Goal: Information Seeking & Learning: Learn about a topic

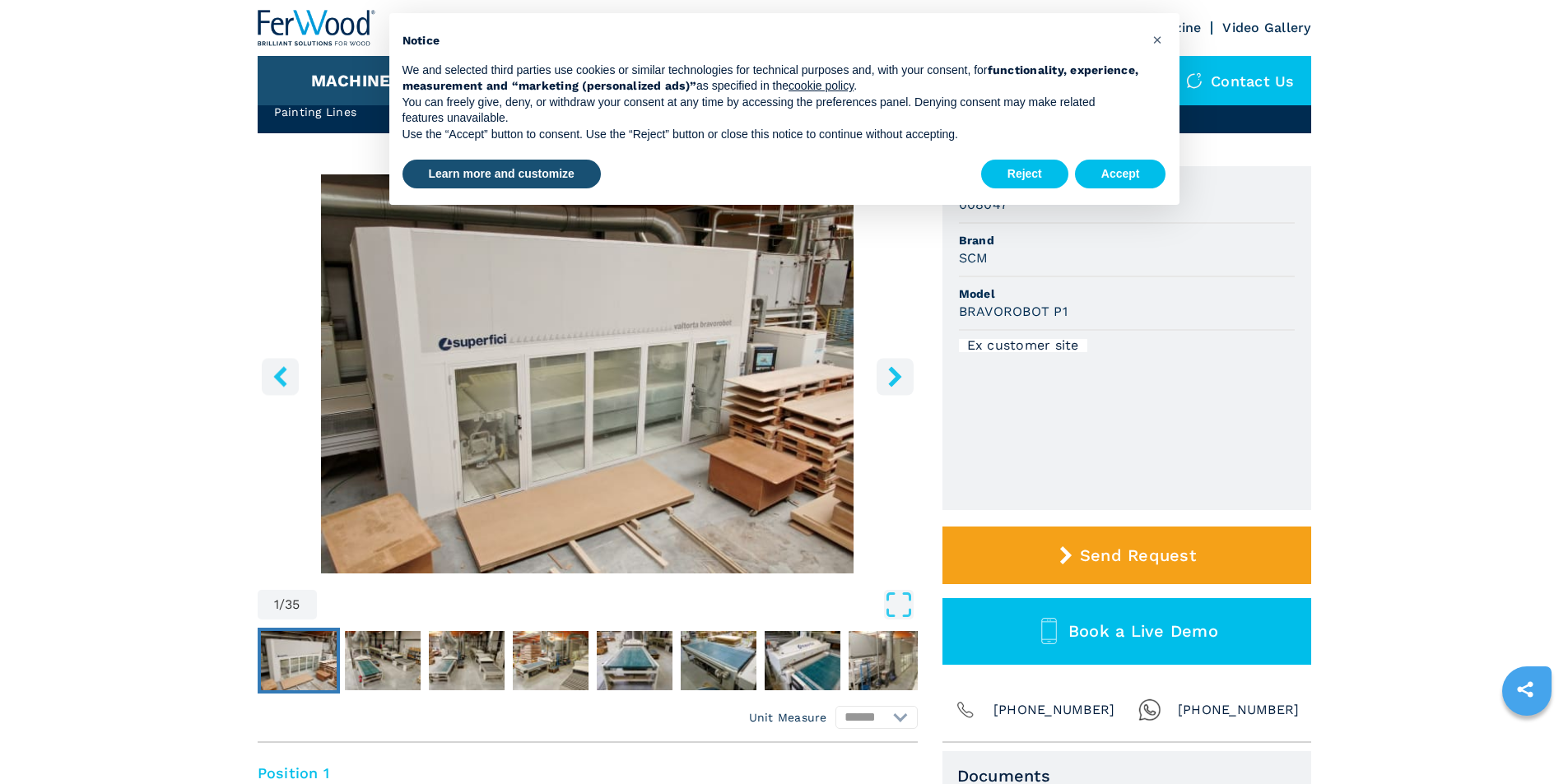
click at [896, 377] on icon "right-button" at bounding box center [895, 375] width 14 height 20
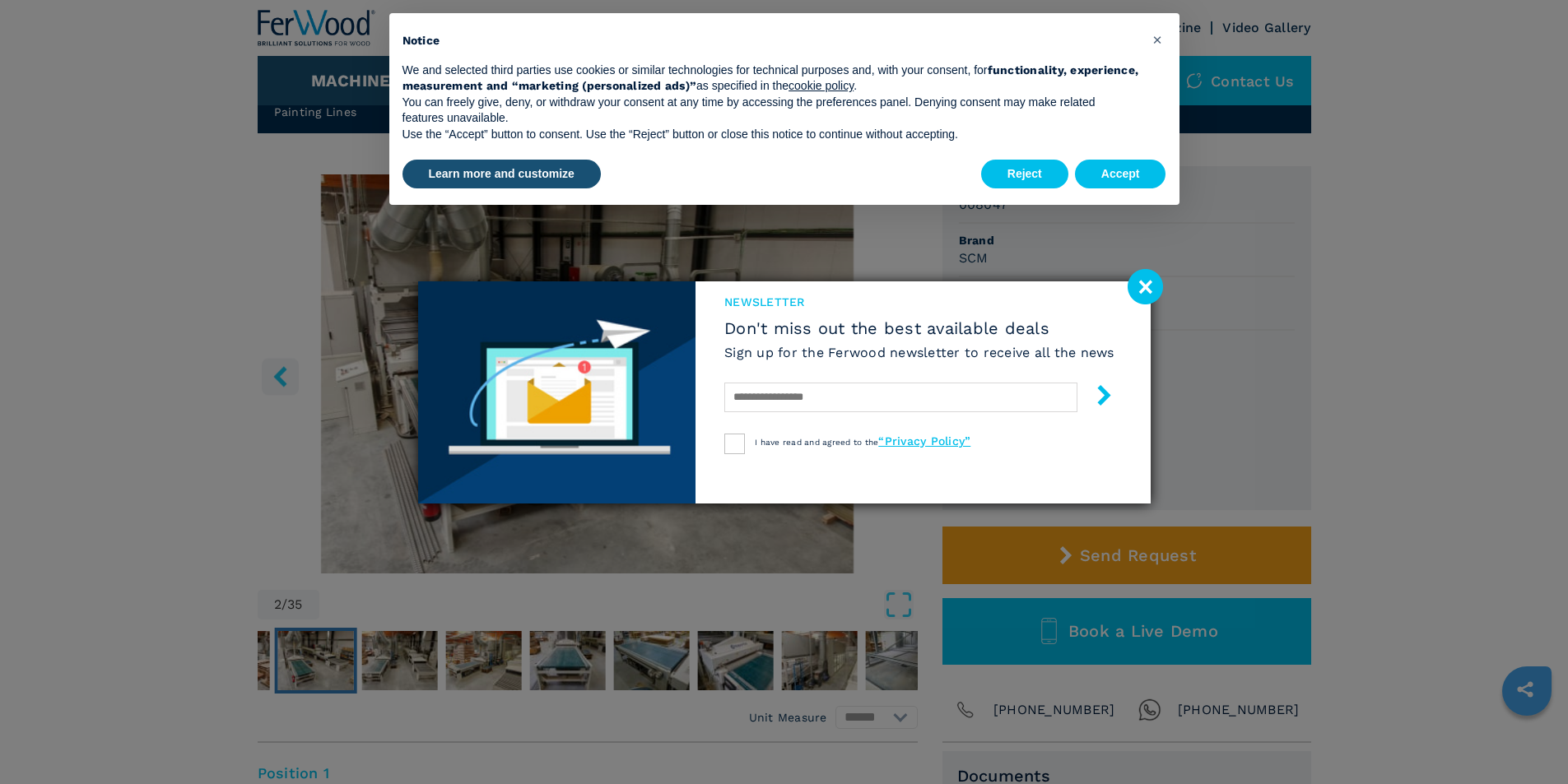
click at [1148, 286] on image at bounding box center [1146, 287] width 35 height 35
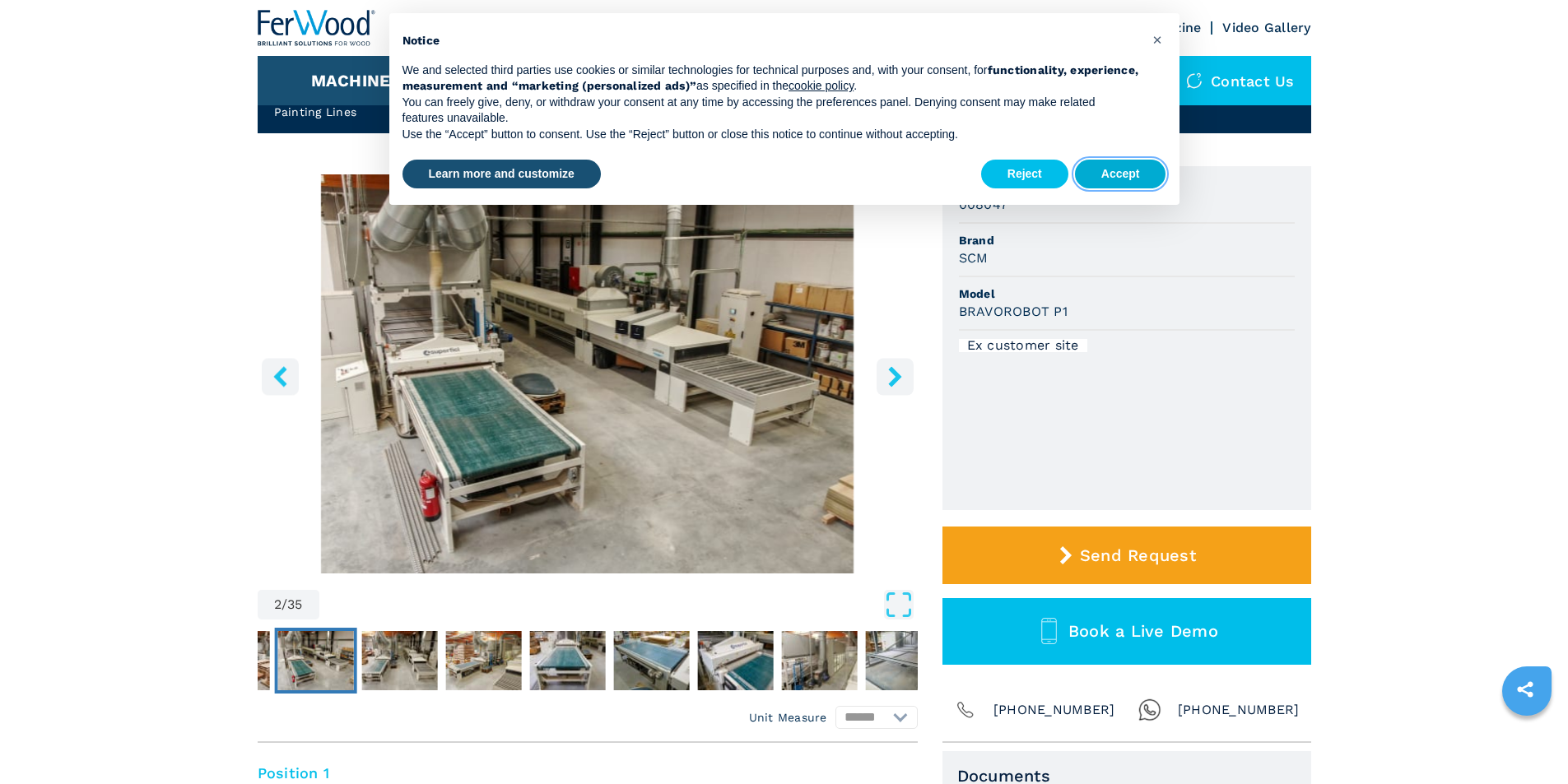
click at [1128, 179] on button "Accept" at bounding box center [1121, 174] width 91 height 29
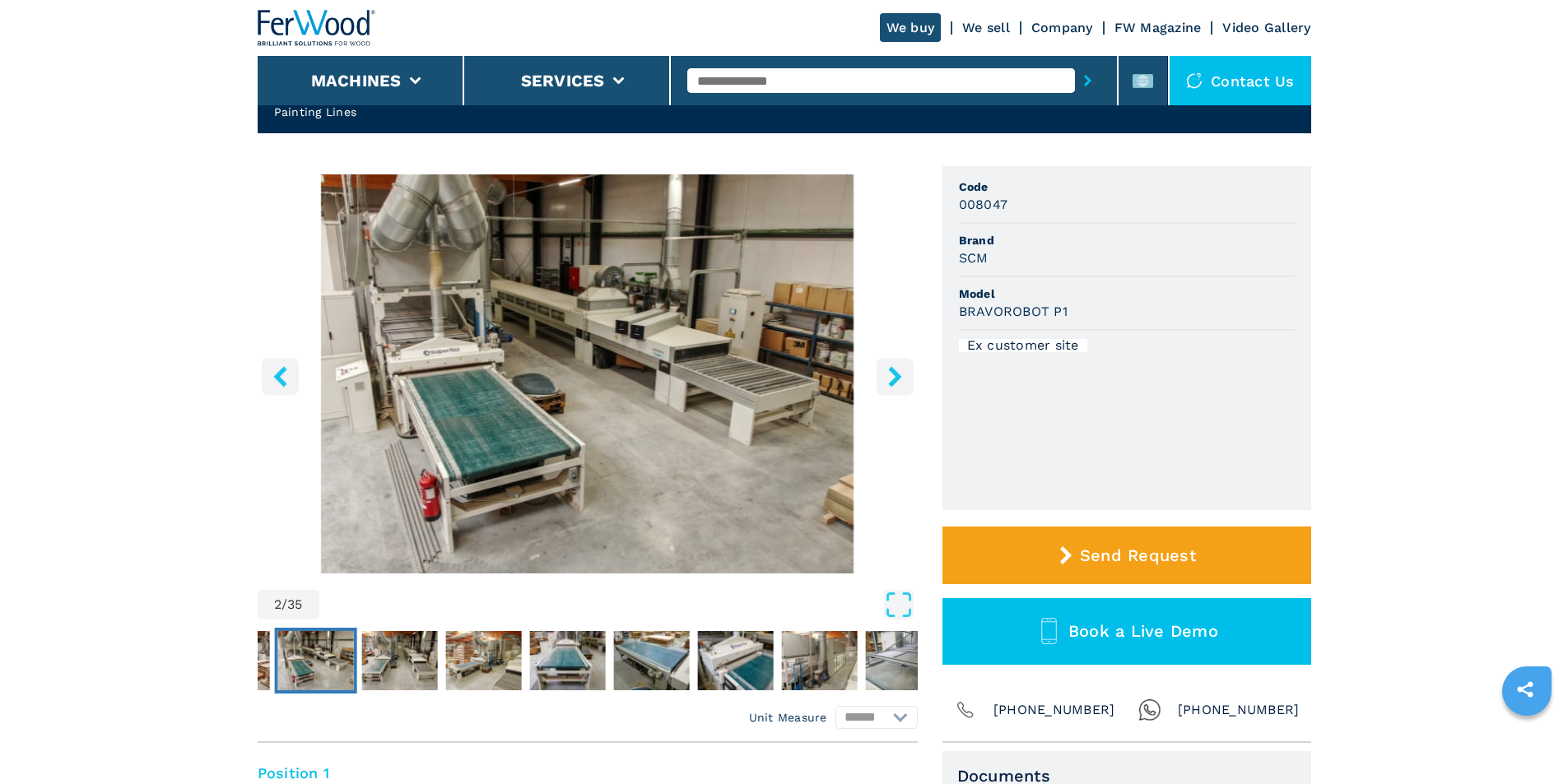
click at [896, 374] on icon "right-button" at bounding box center [895, 375] width 14 height 20
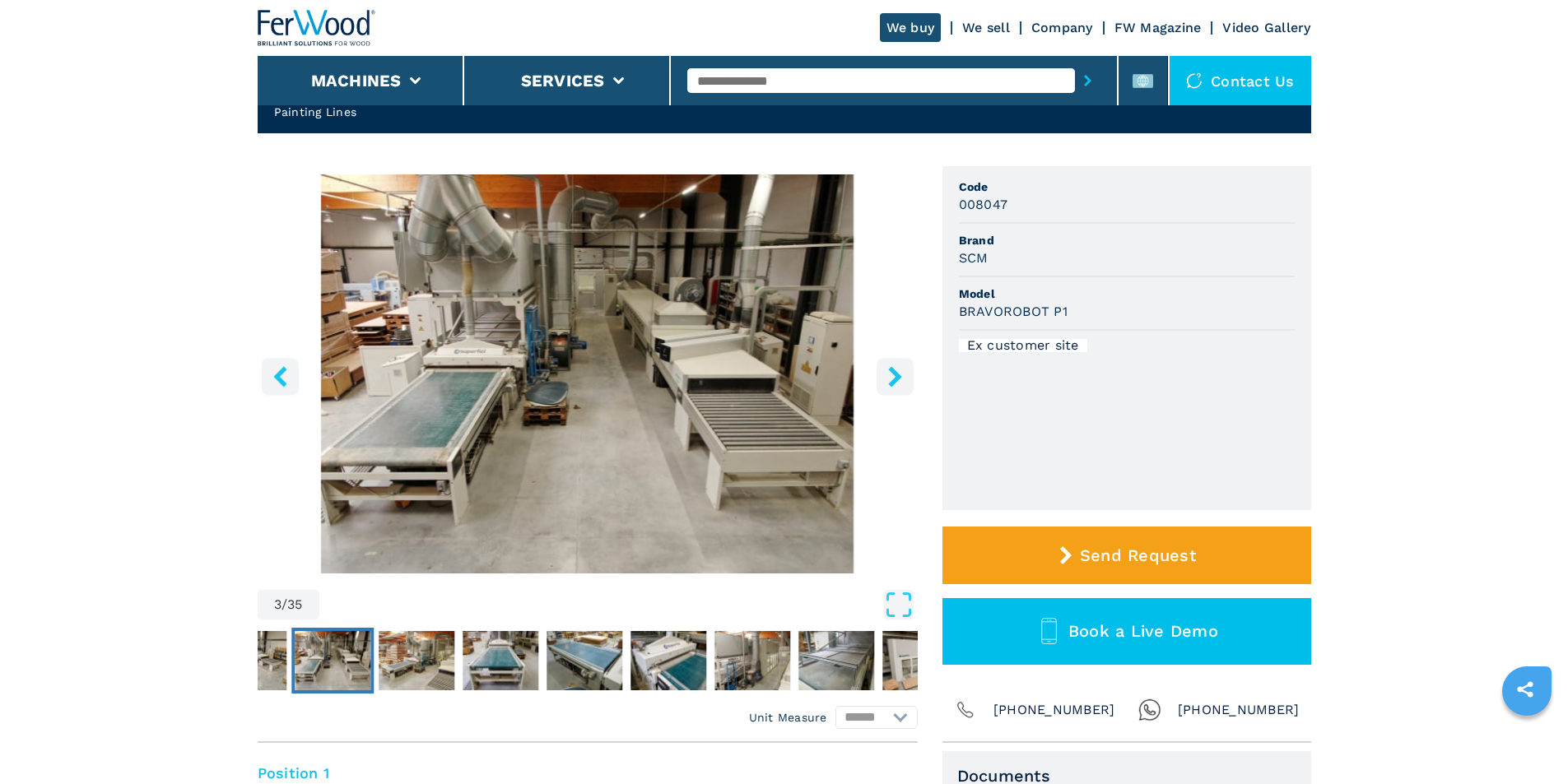
click at [895, 376] on icon "right-button" at bounding box center [895, 375] width 14 height 20
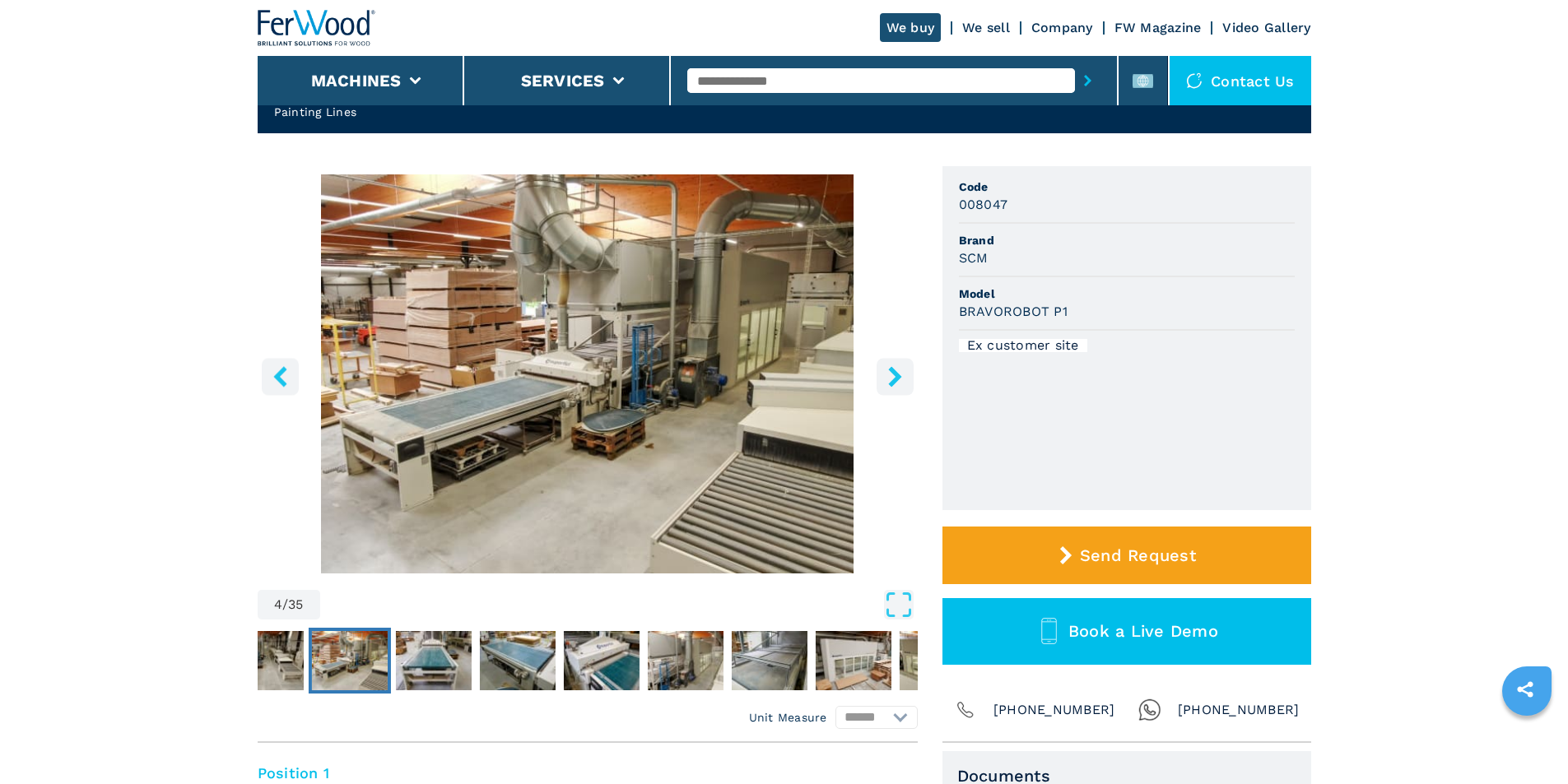
click at [895, 376] on icon "right-button" at bounding box center [895, 375] width 14 height 20
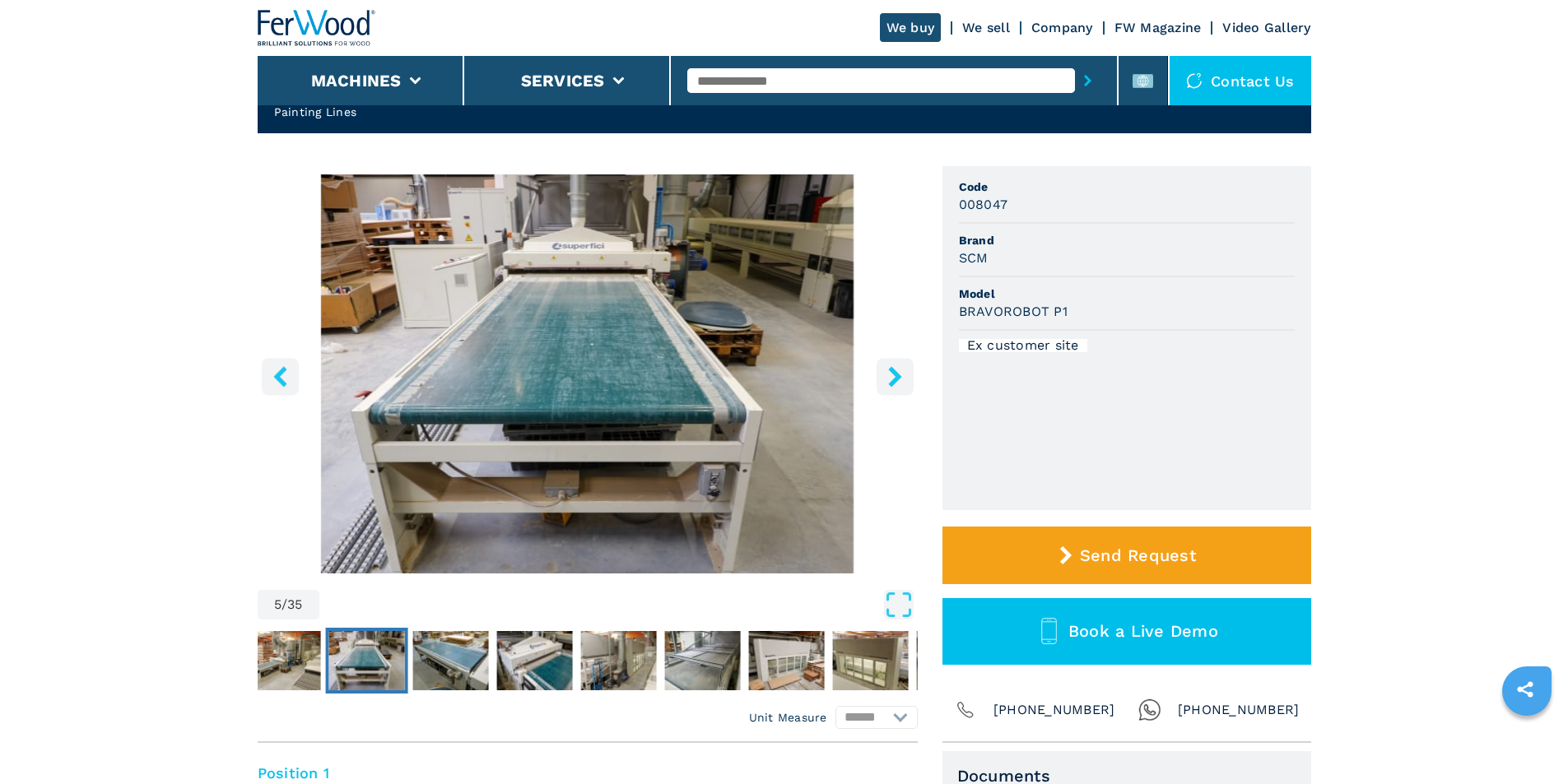
click at [895, 376] on icon "right-button" at bounding box center [895, 375] width 14 height 20
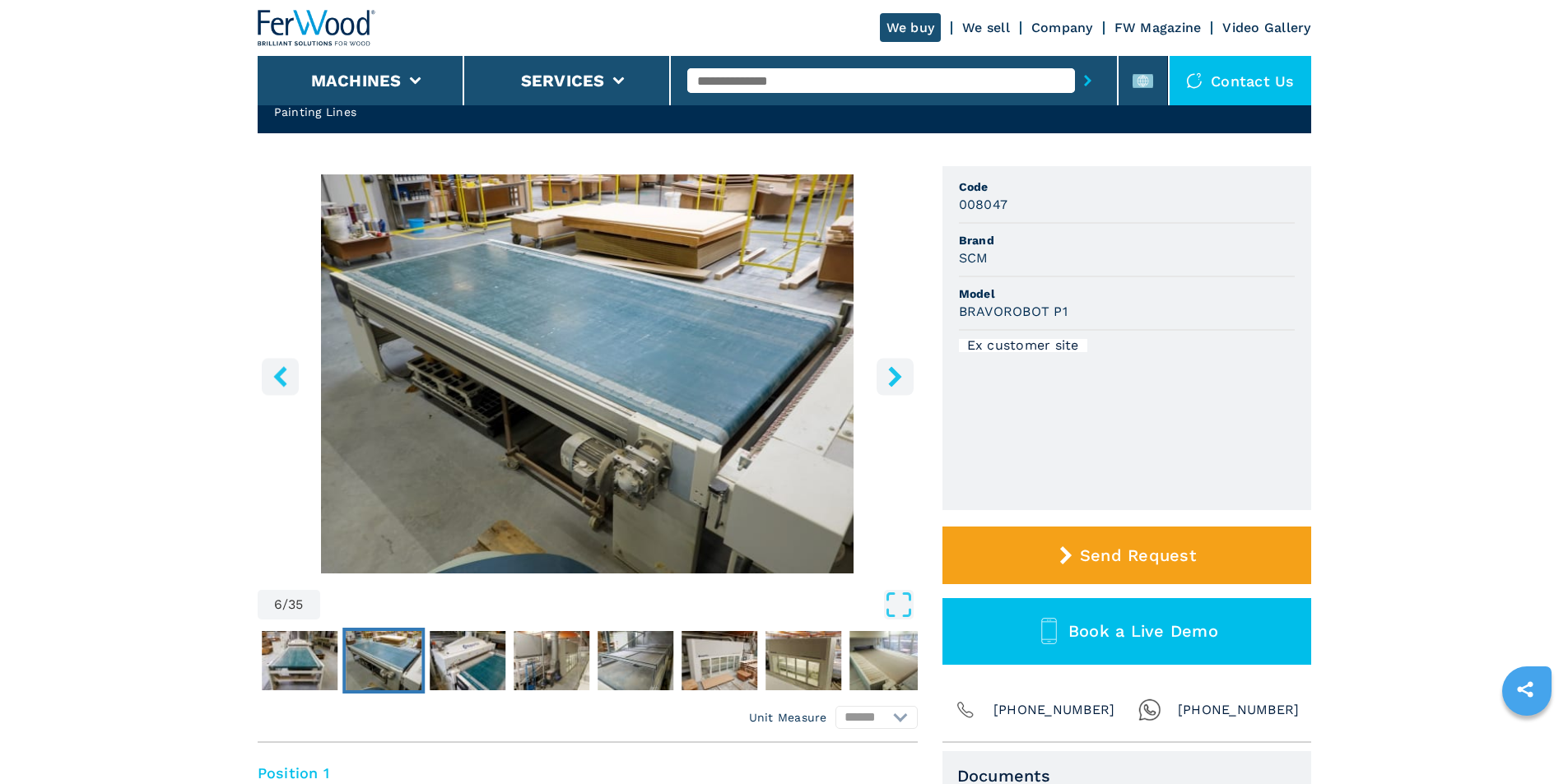
click at [895, 376] on icon "right-button" at bounding box center [895, 375] width 14 height 20
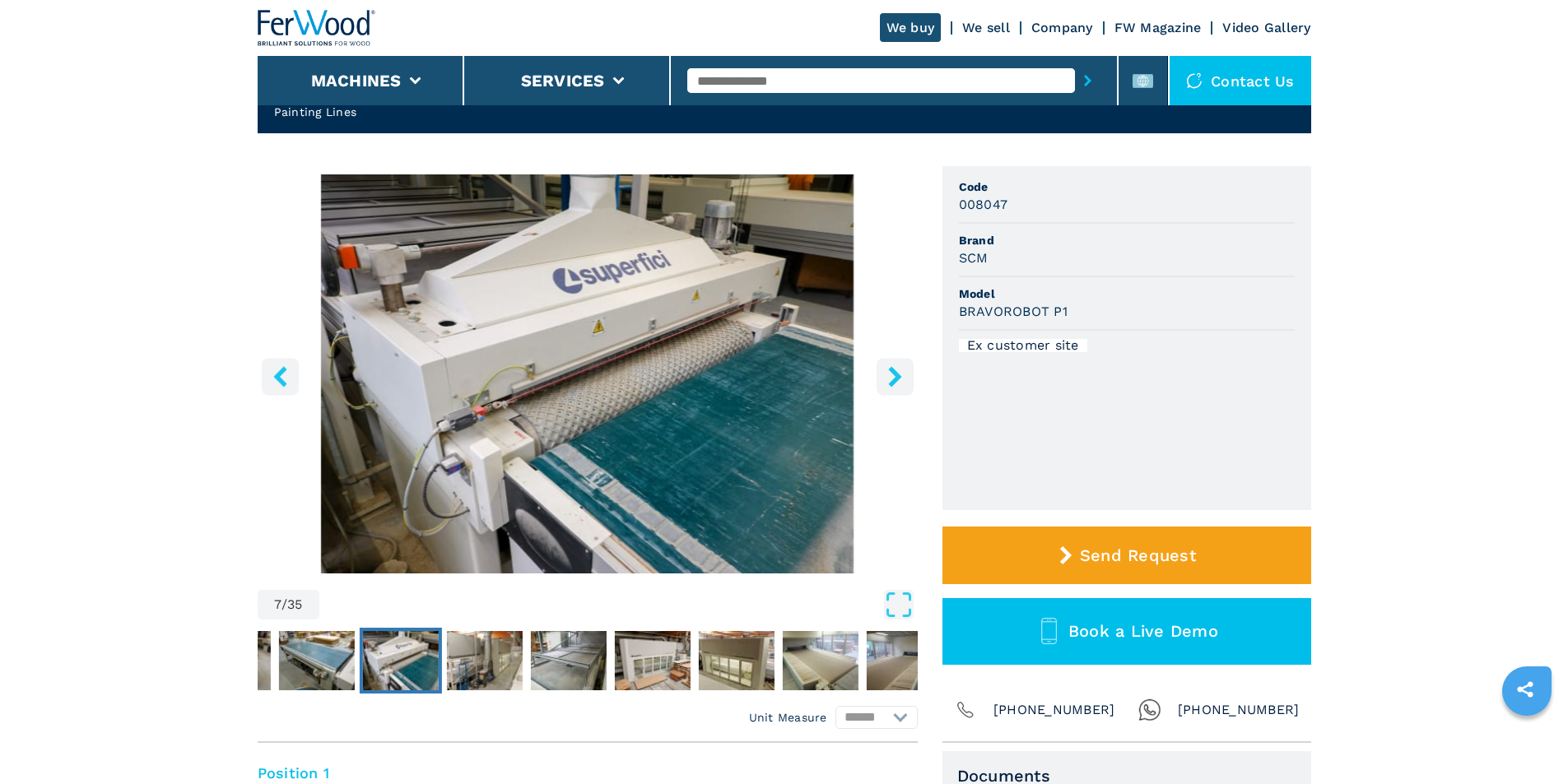
click at [895, 376] on icon "right-button" at bounding box center [895, 375] width 14 height 20
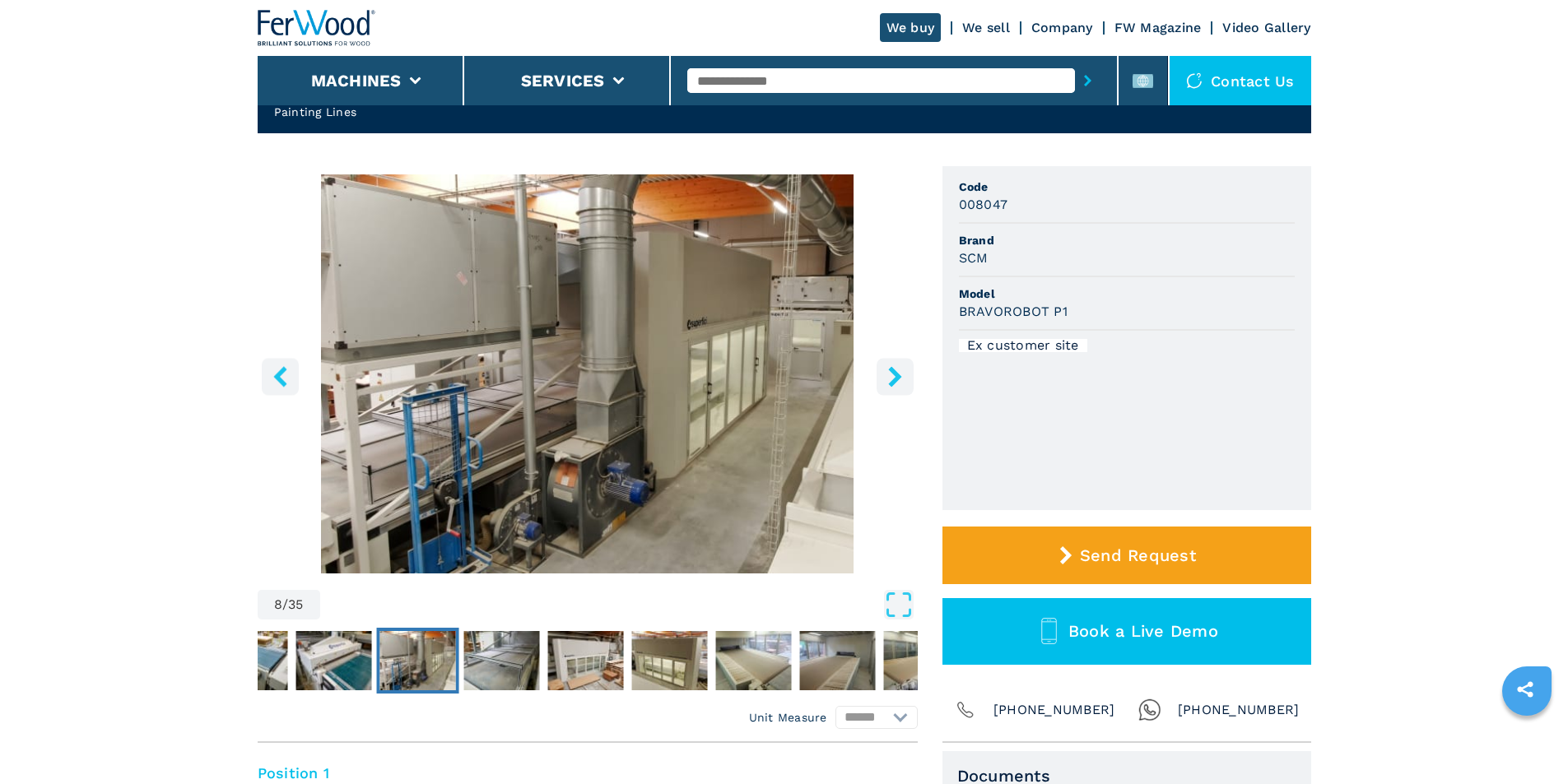
click at [895, 376] on icon "right-button" at bounding box center [895, 375] width 14 height 20
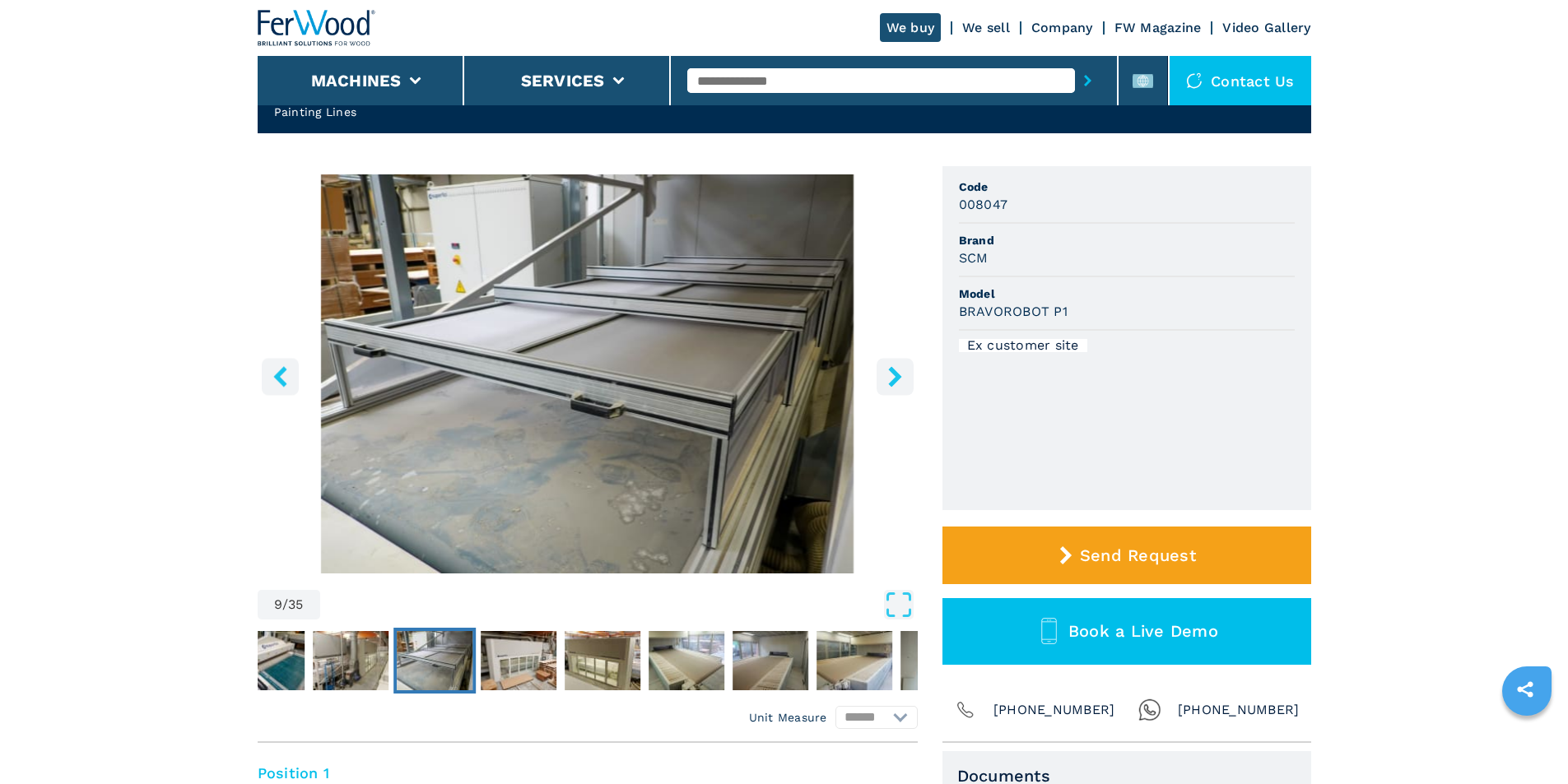
click at [895, 376] on icon "right-button" at bounding box center [895, 375] width 14 height 20
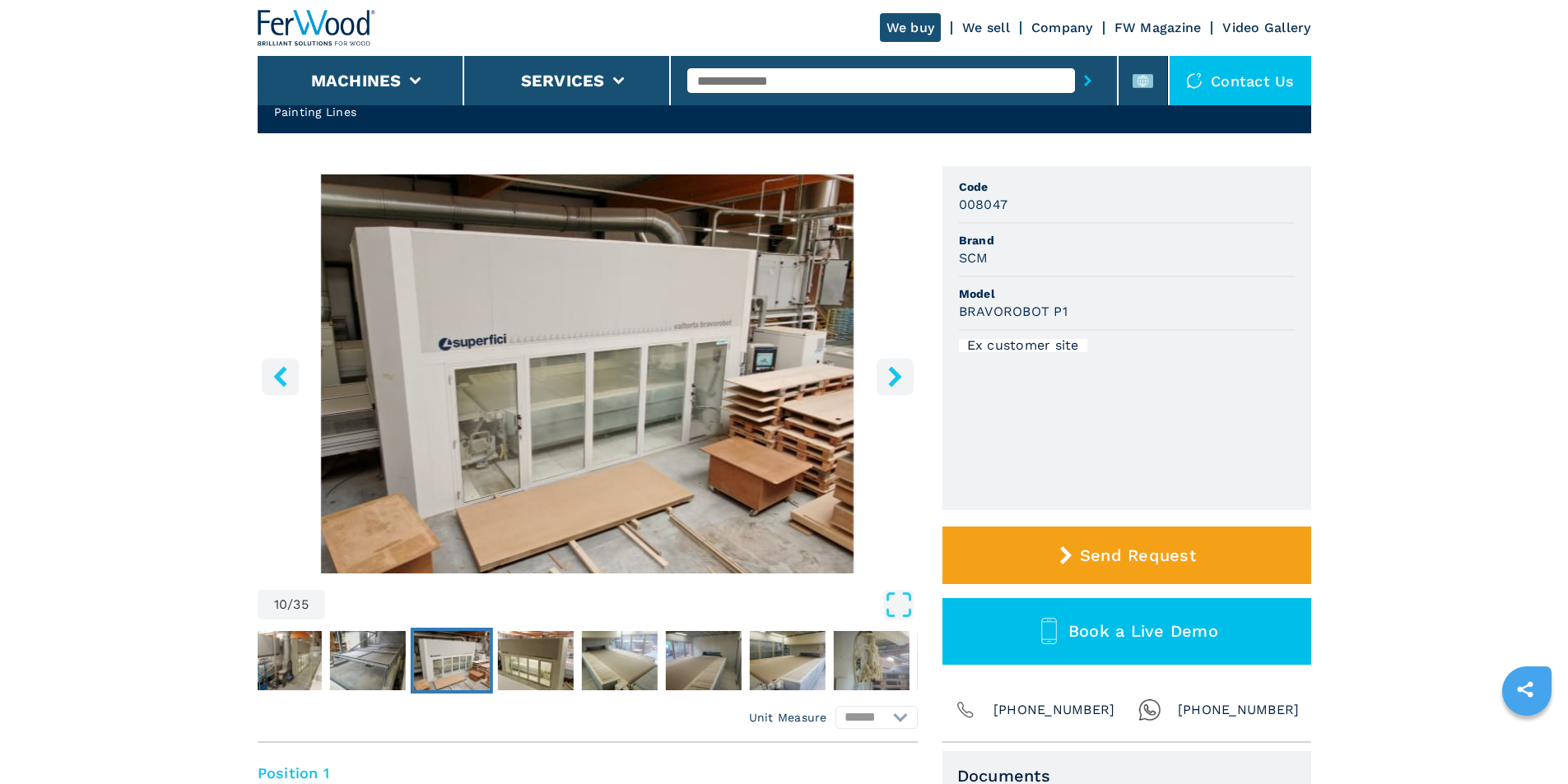
click at [895, 376] on icon "right-button" at bounding box center [895, 375] width 14 height 20
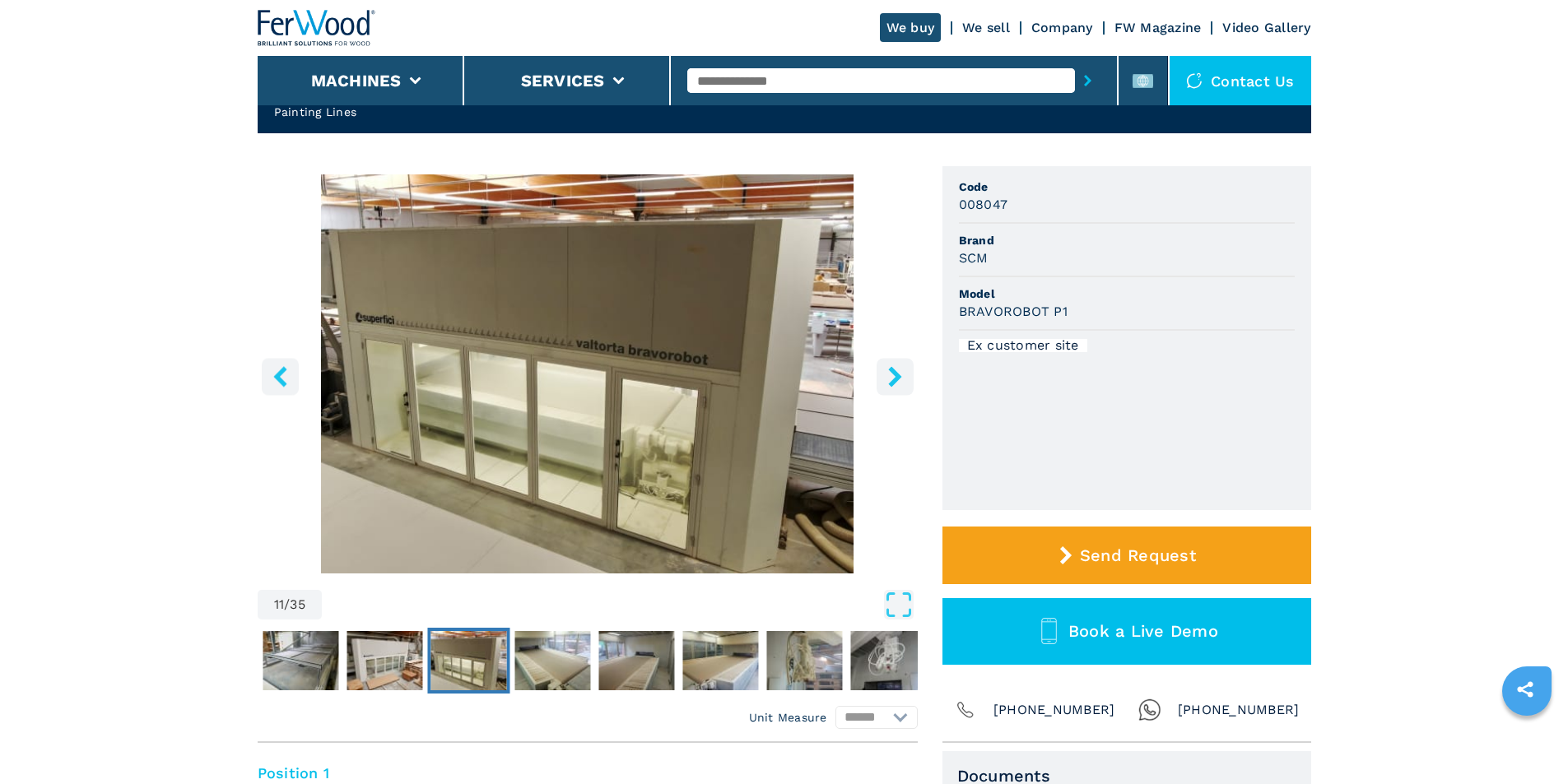
click at [895, 376] on icon "right-button" at bounding box center [895, 375] width 14 height 20
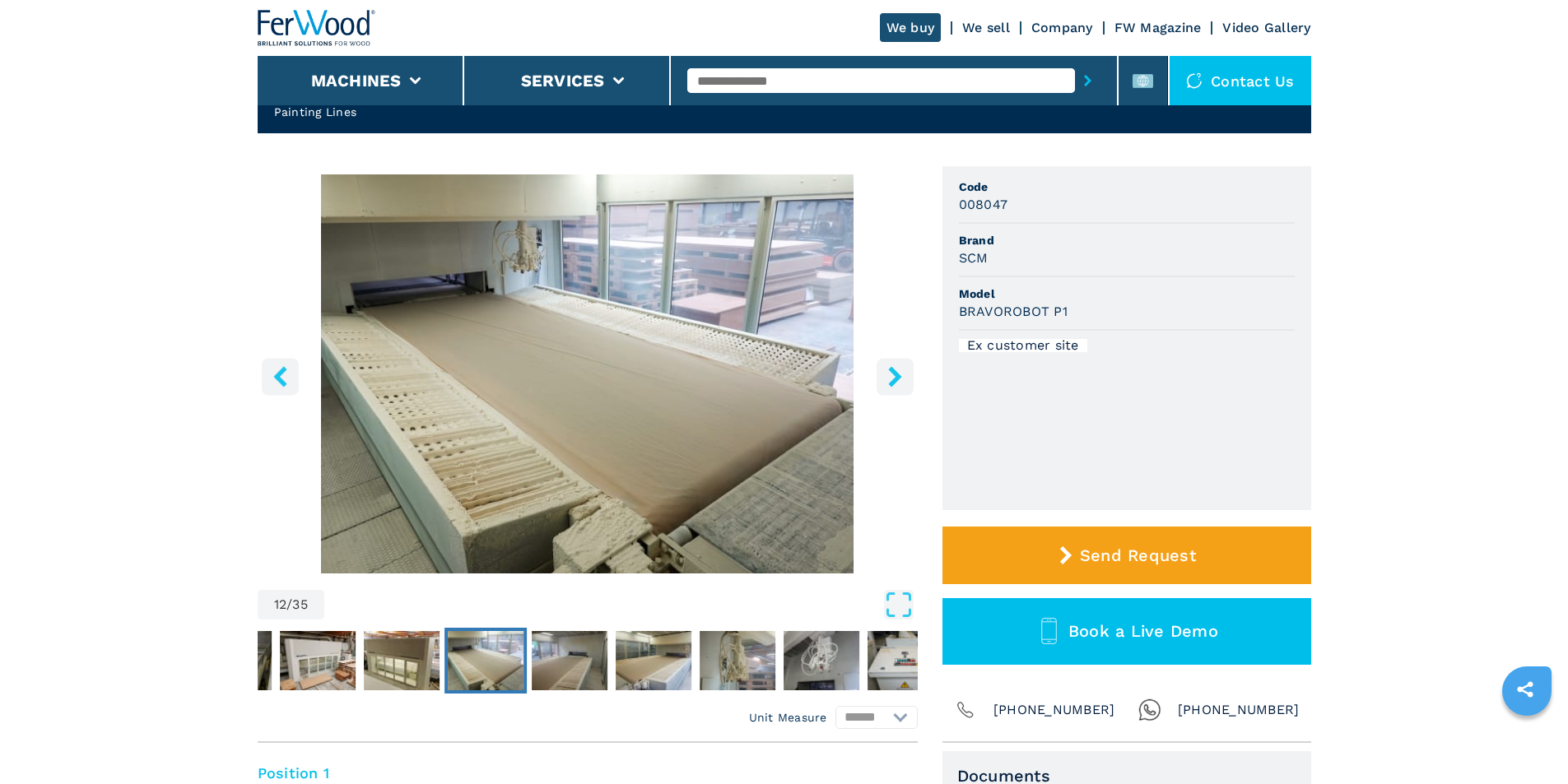
click at [895, 376] on icon "right-button" at bounding box center [895, 375] width 14 height 20
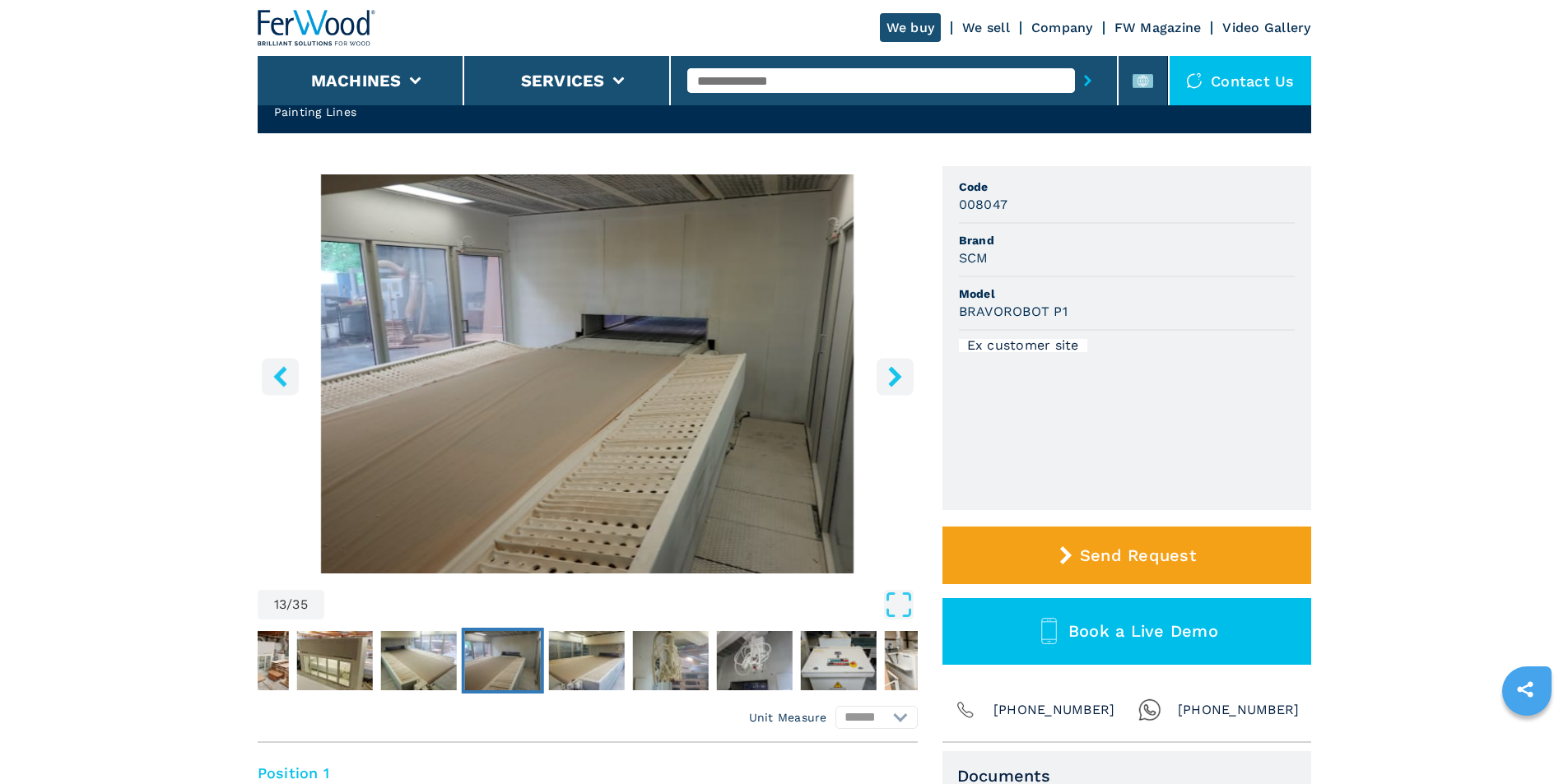
click at [895, 376] on icon "right-button" at bounding box center [895, 375] width 14 height 20
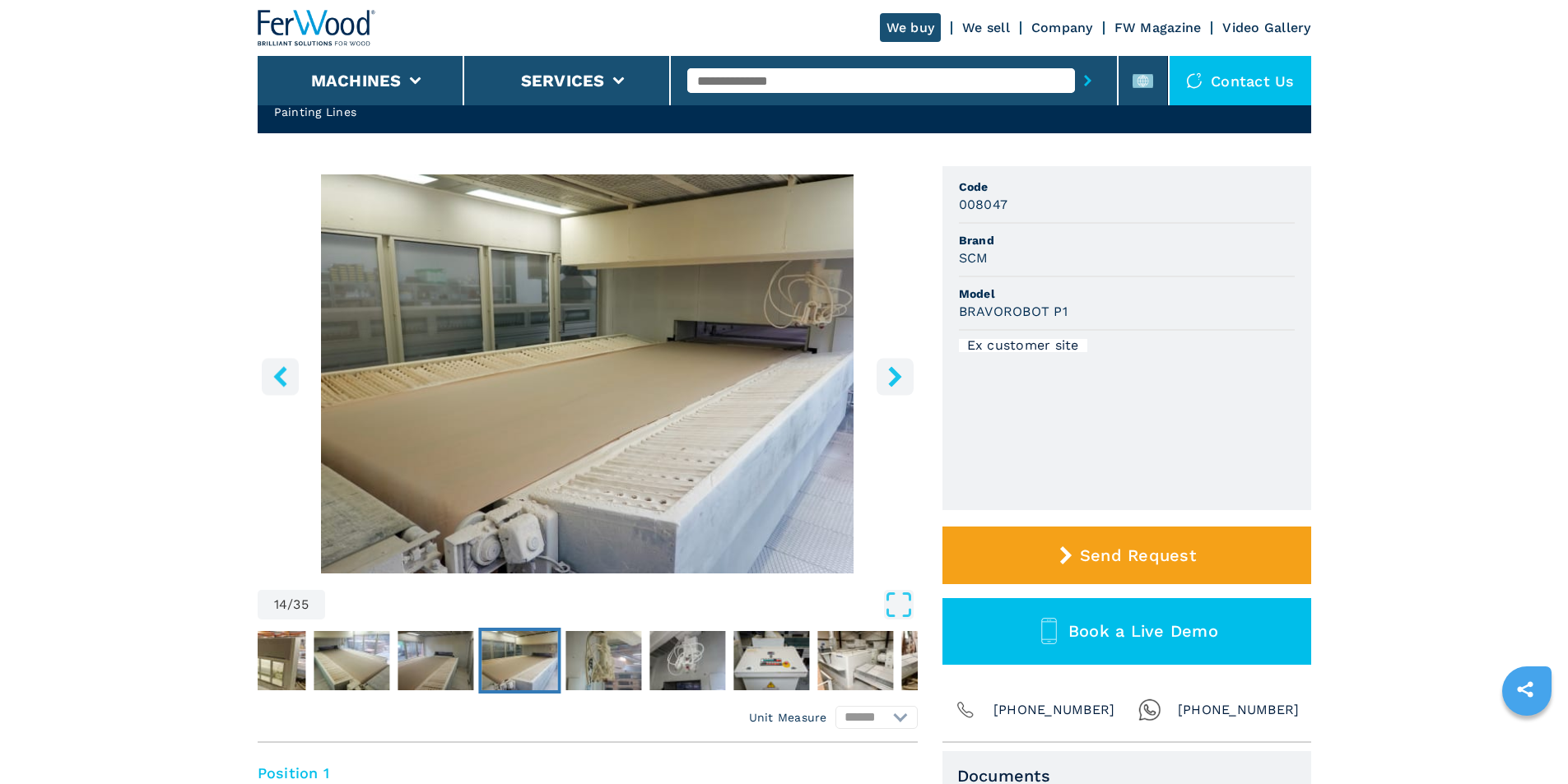
click at [895, 376] on icon "right-button" at bounding box center [895, 375] width 14 height 20
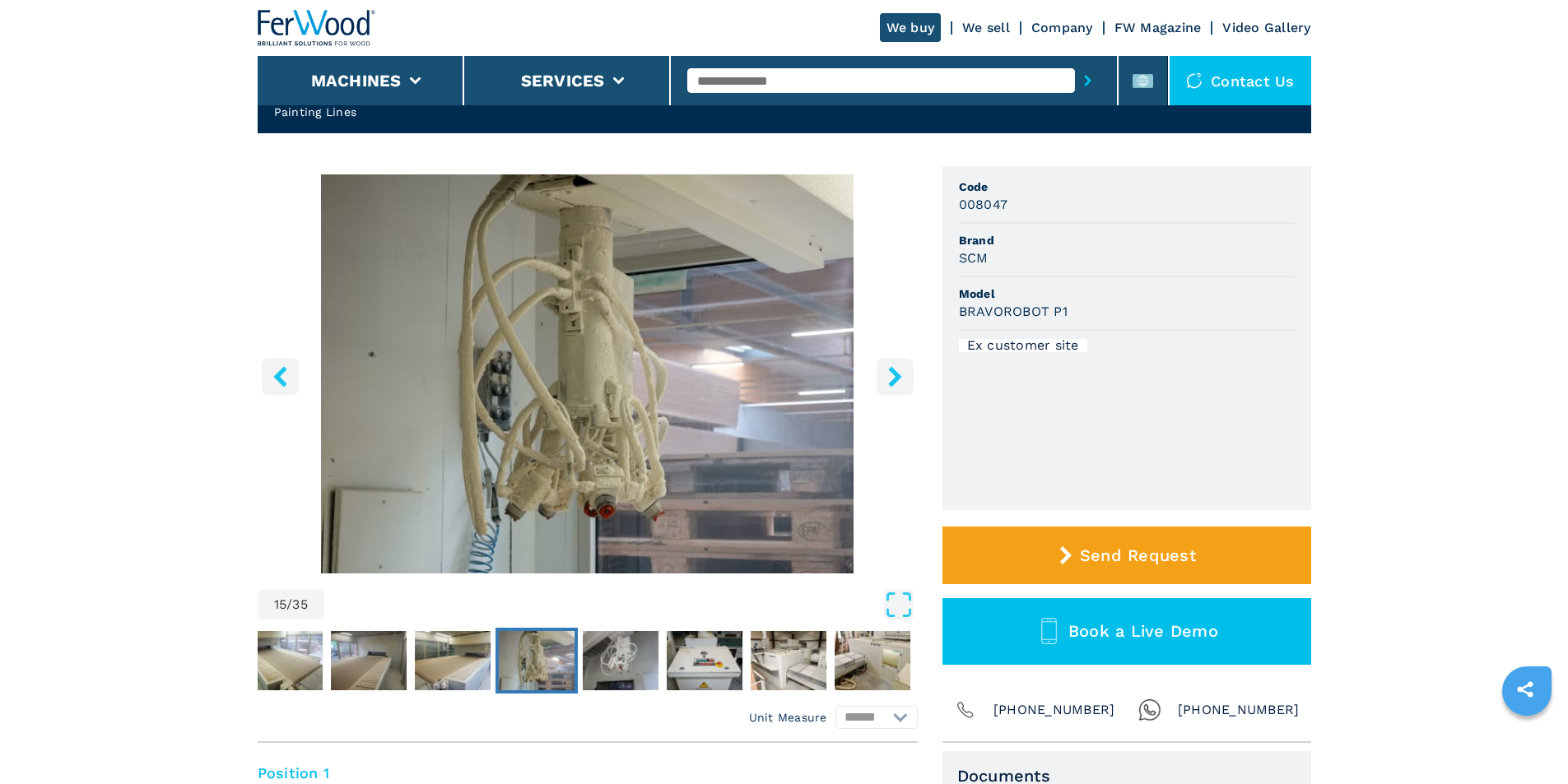
click at [895, 376] on icon "right-button" at bounding box center [895, 375] width 14 height 20
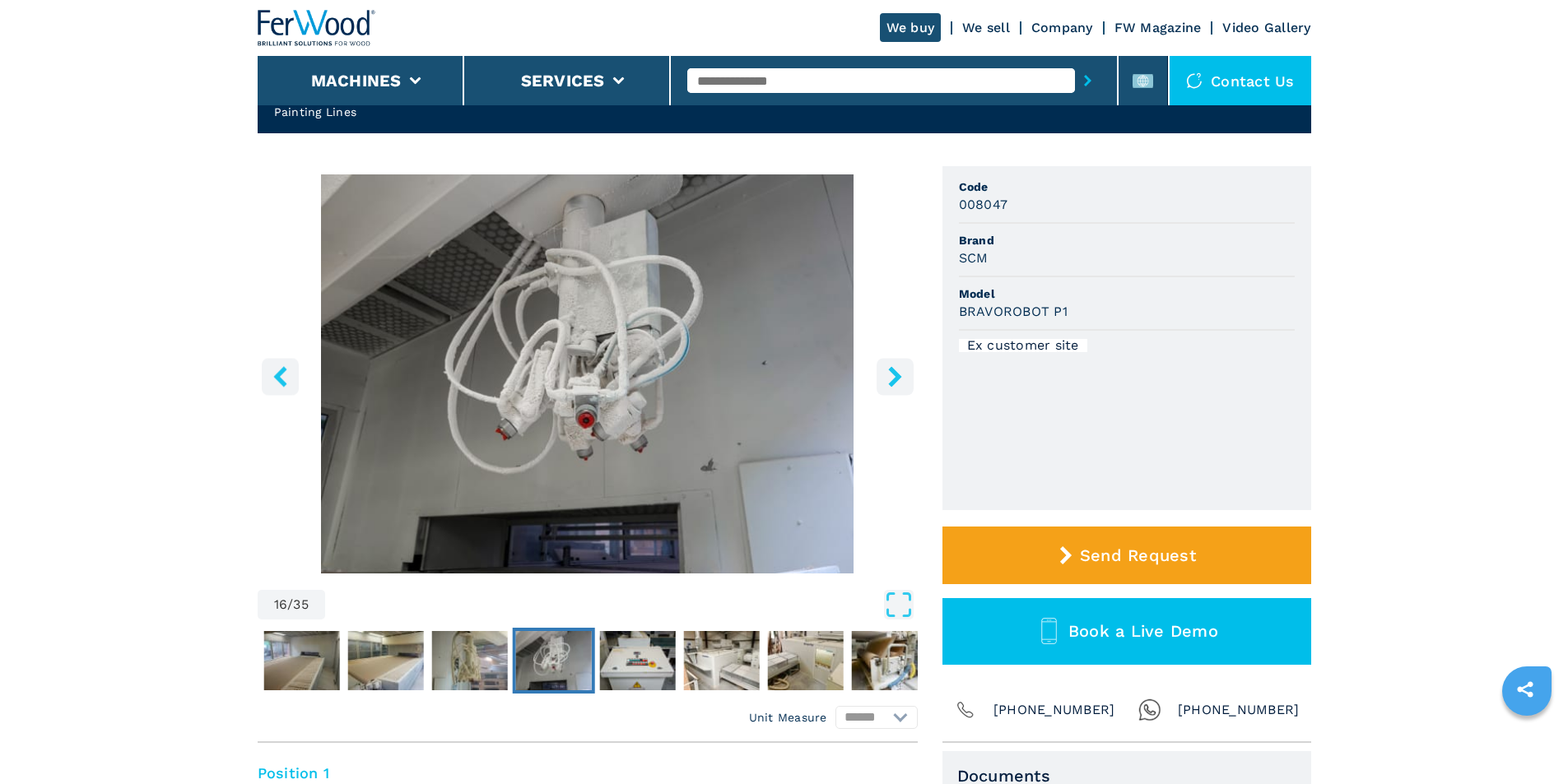
click at [895, 376] on icon "right-button" at bounding box center [895, 375] width 14 height 20
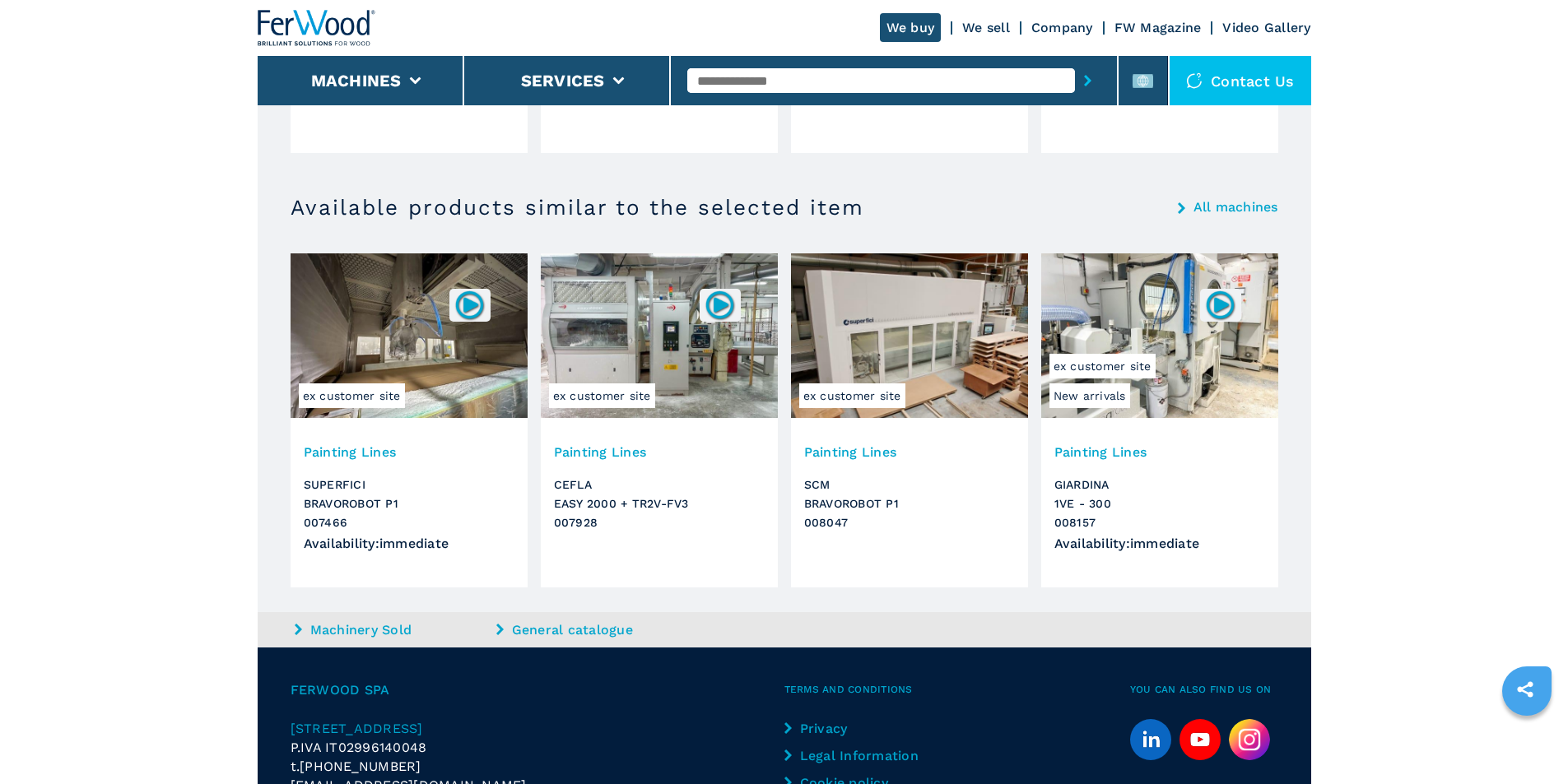
scroll to position [3398, 0]
